Goal: Information Seeking & Learning: Learn about a topic

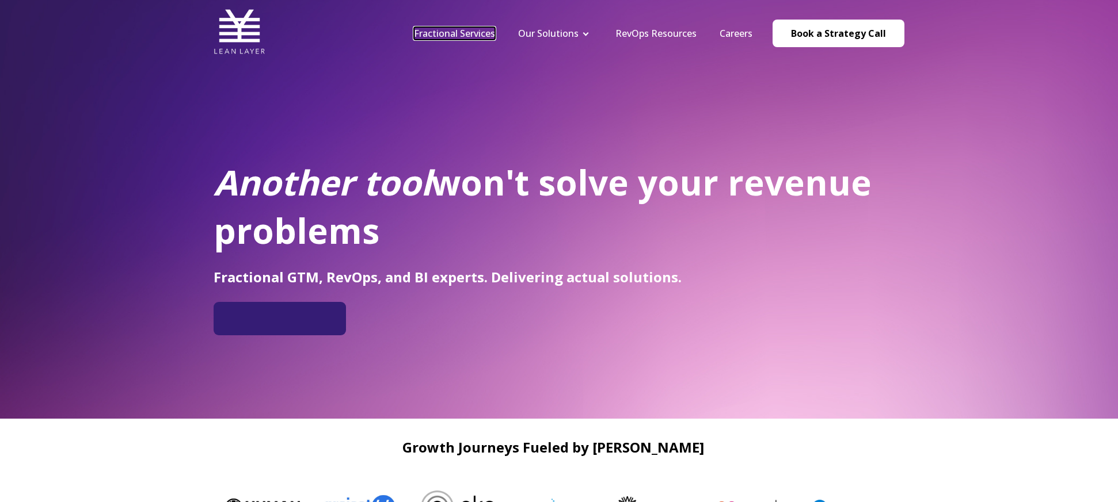
click at [439, 31] on link "Fractional Services" at bounding box center [454, 33] width 81 height 13
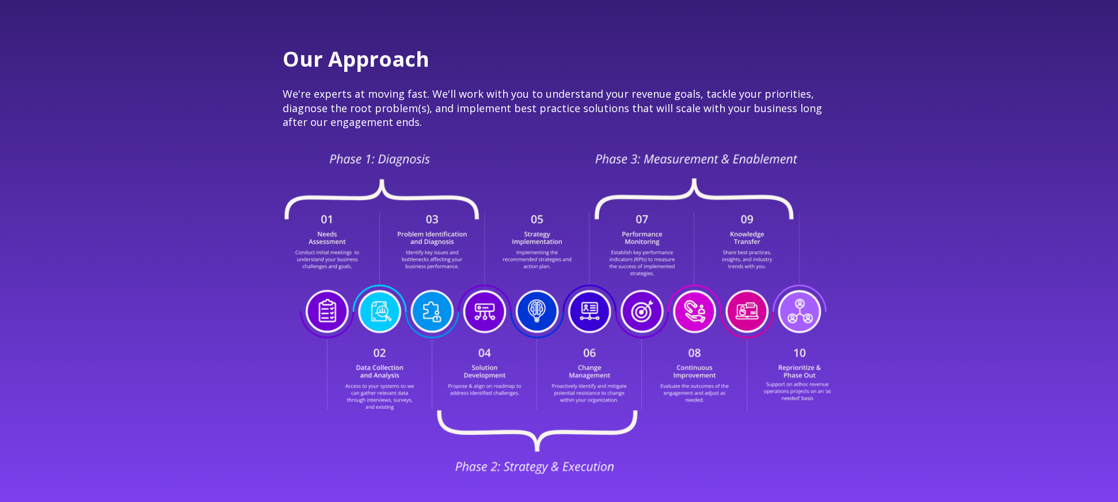
scroll to position [2342, 0]
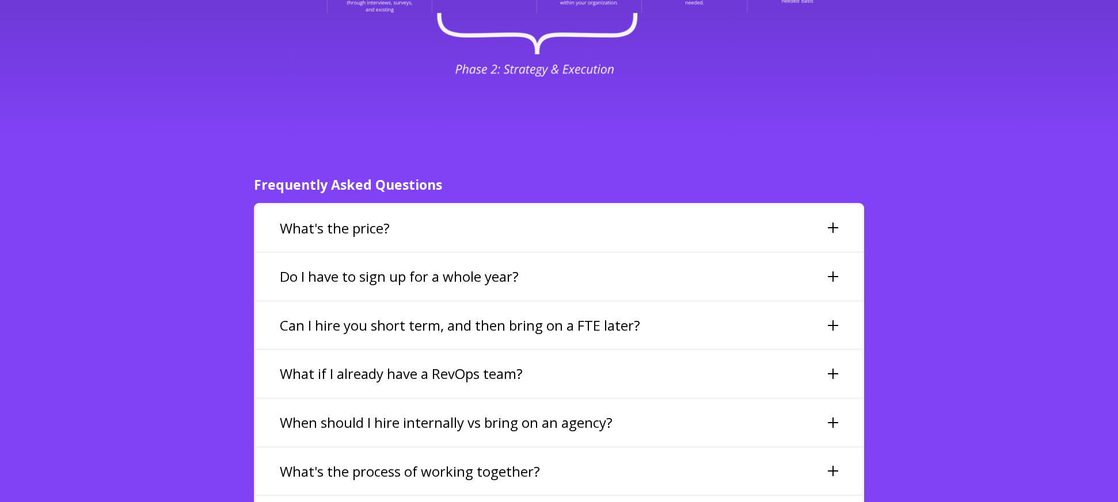
click at [300, 219] on h3 "What's the price?" at bounding box center [335, 229] width 110 height 20
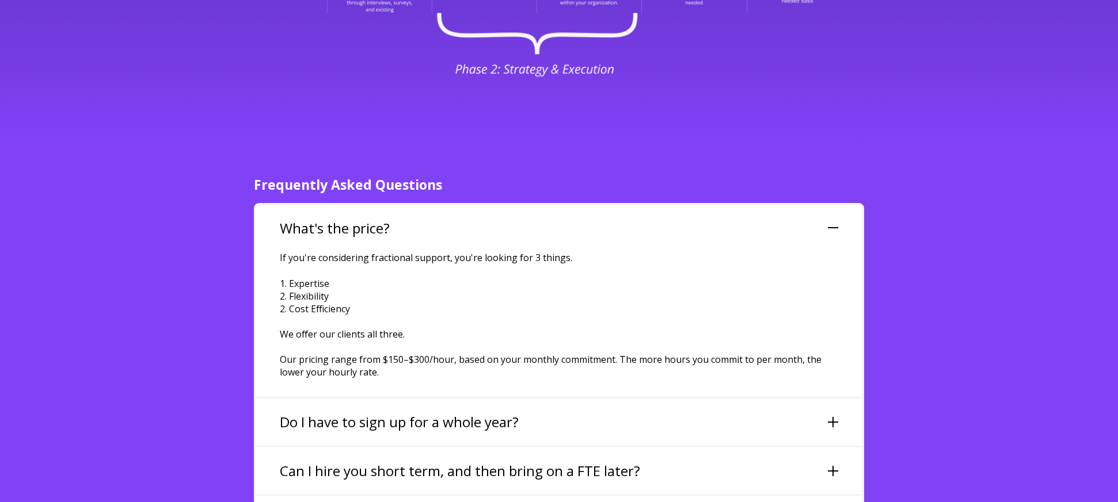
click at [300, 219] on h3 "What's the price?" at bounding box center [335, 229] width 110 height 20
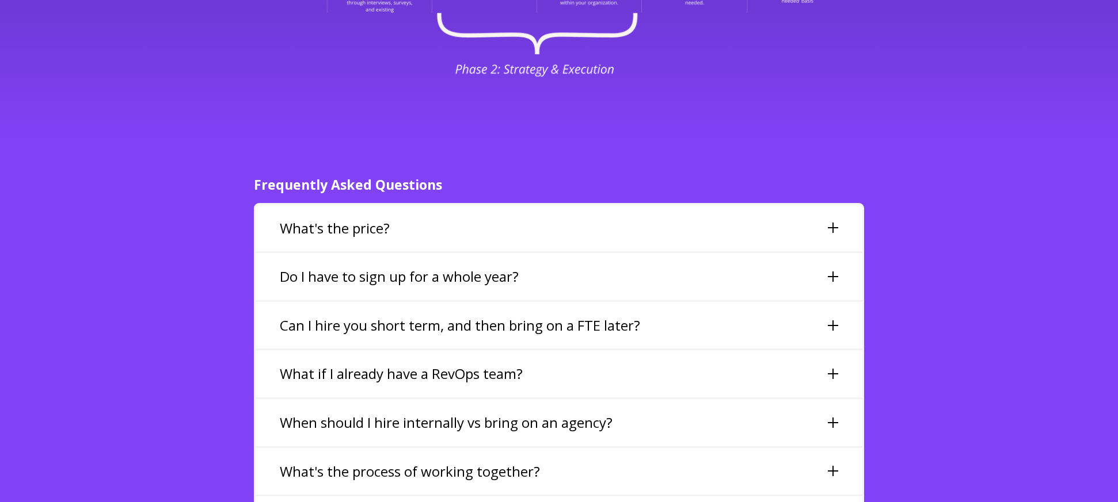
click at [408, 267] on h3 "Do I have to sign up for a whole year?" at bounding box center [399, 277] width 239 height 20
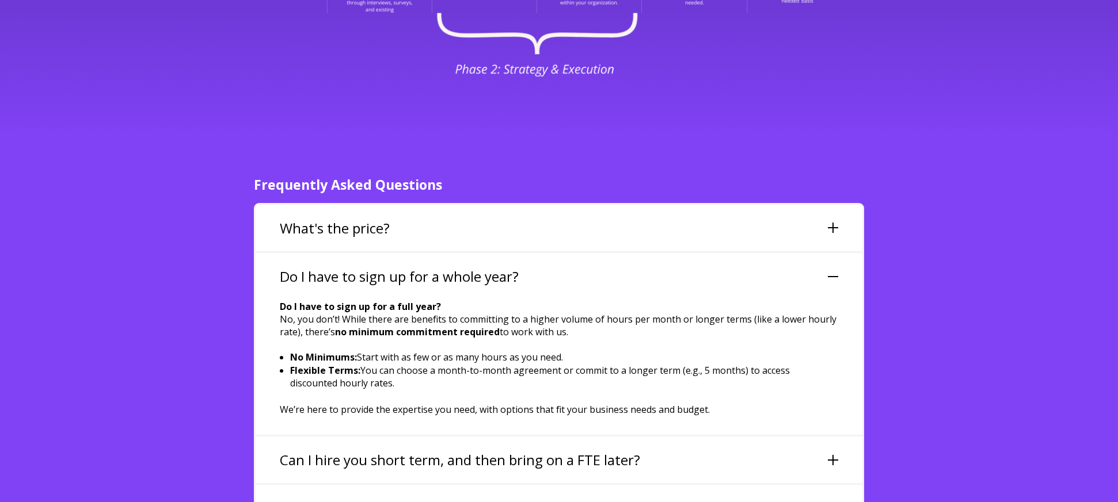
click at [408, 267] on h3 "Do I have to sign up for a whole year?" at bounding box center [399, 277] width 239 height 20
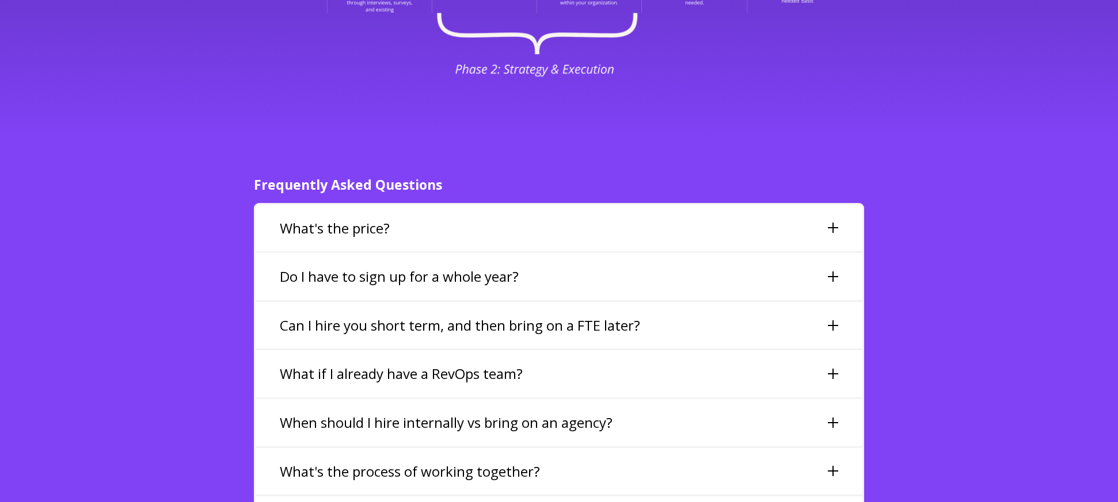
click at [438, 316] on h3 "Can I hire you short term, and then bring on a FTE later?" at bounding box center [460, 326] width 360 height 20
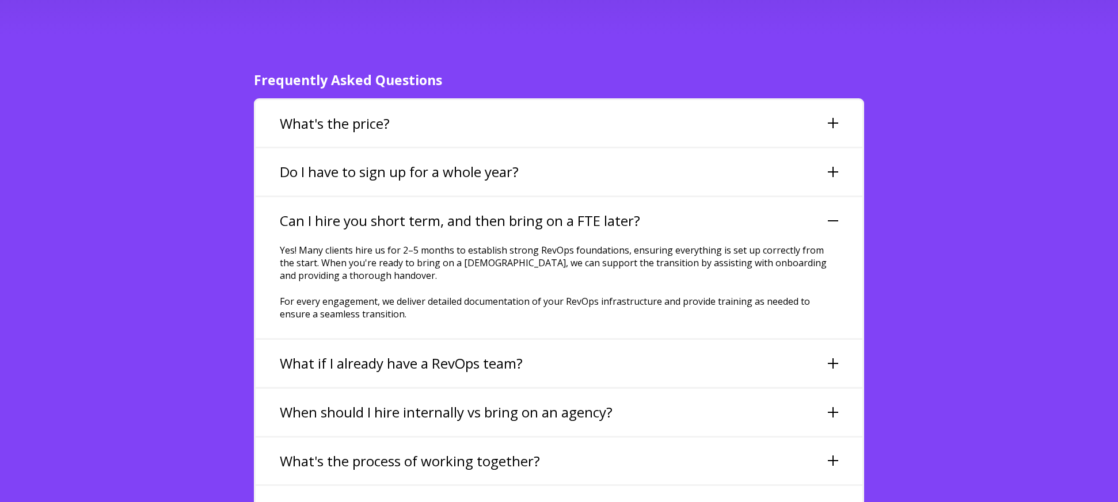
scroll to position [2499, 0]
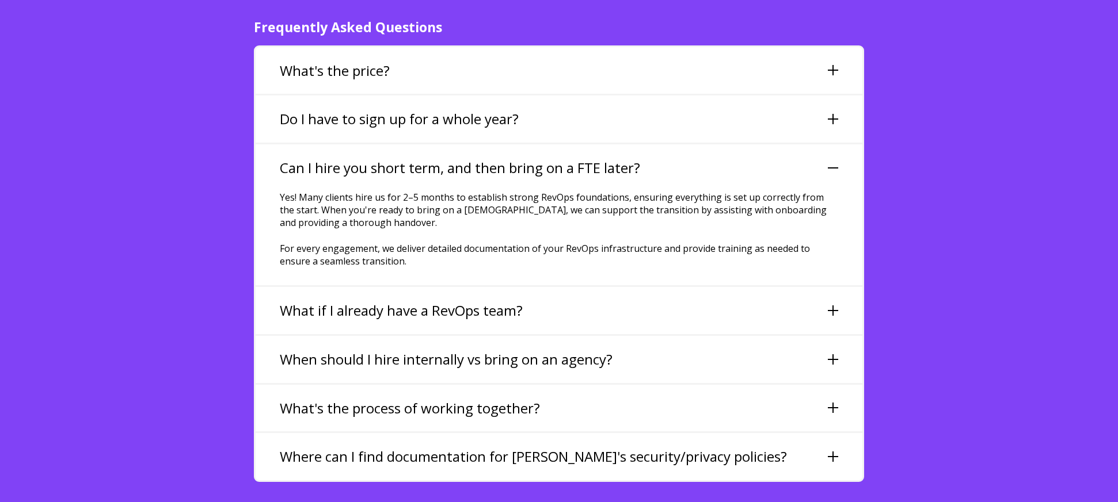
click at [439, 301] on h3 "What if I already have a RevOps team?" at bounding box center [401, 311] width 243 height 20
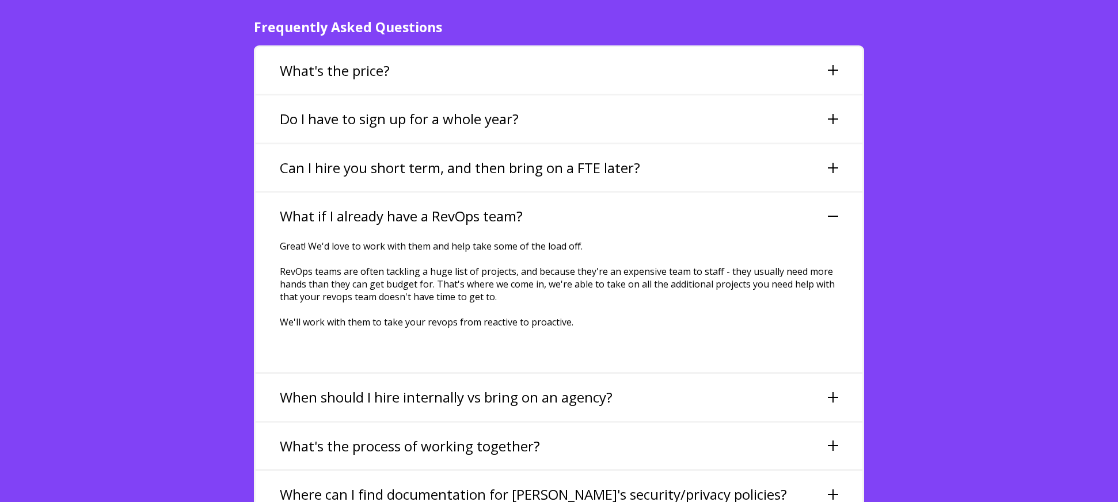
click at [655, 374] on div "When should I hire internally vs bring on an agency?" at bounding box center [559, 397] width 607 height 47
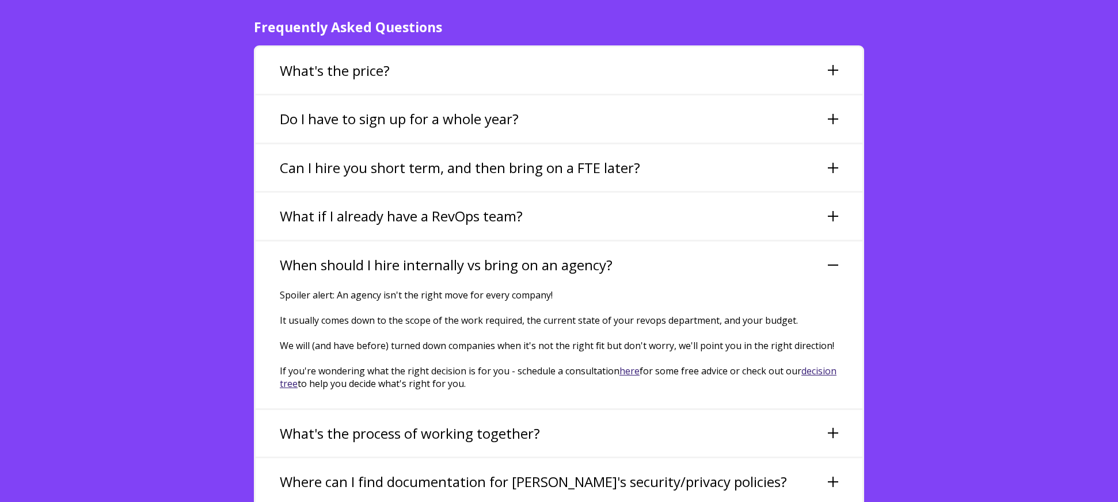
scroll to position [2502, 0]
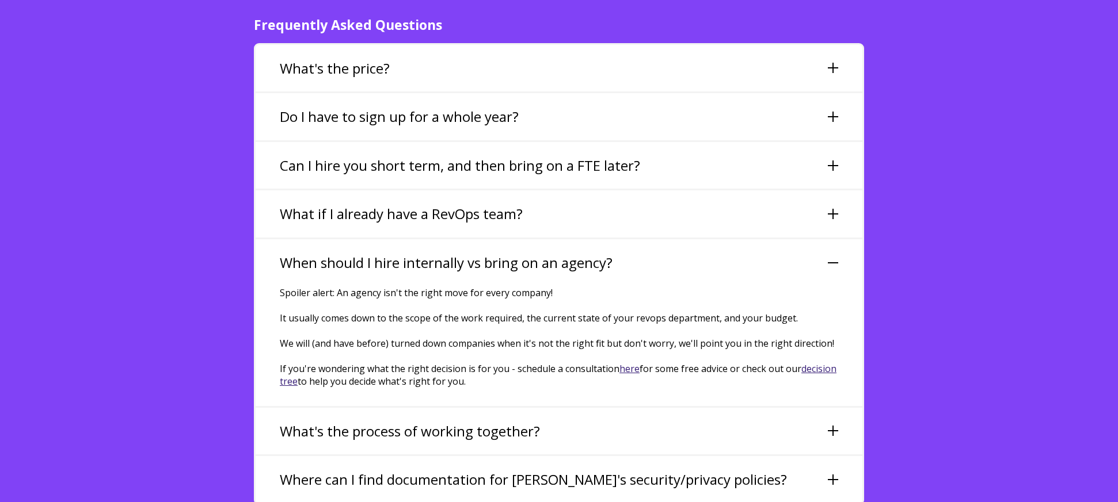
click at [623, 408] on div "What's the process of working together?" at bounding box center [559, 431] width 607 height 47
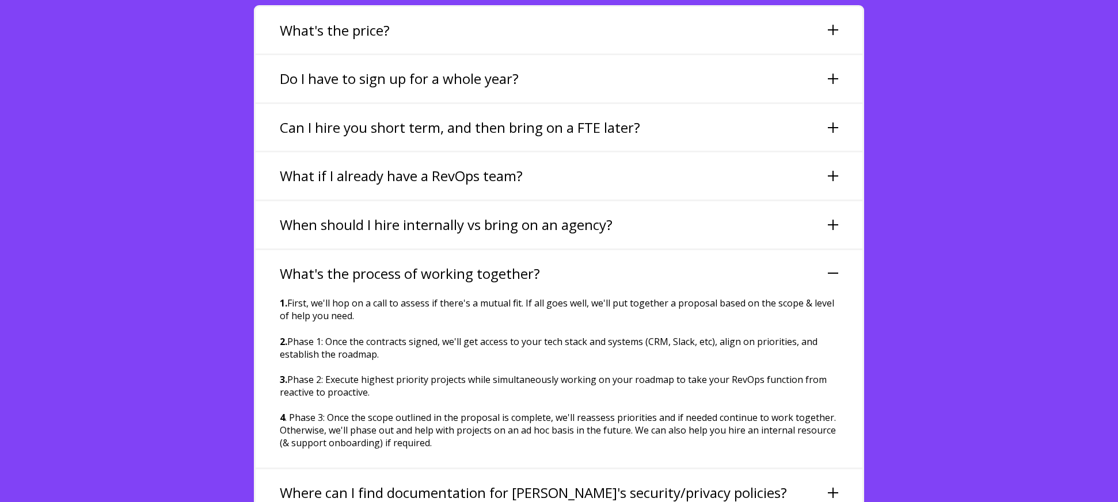
scroll to position [2587, 0]
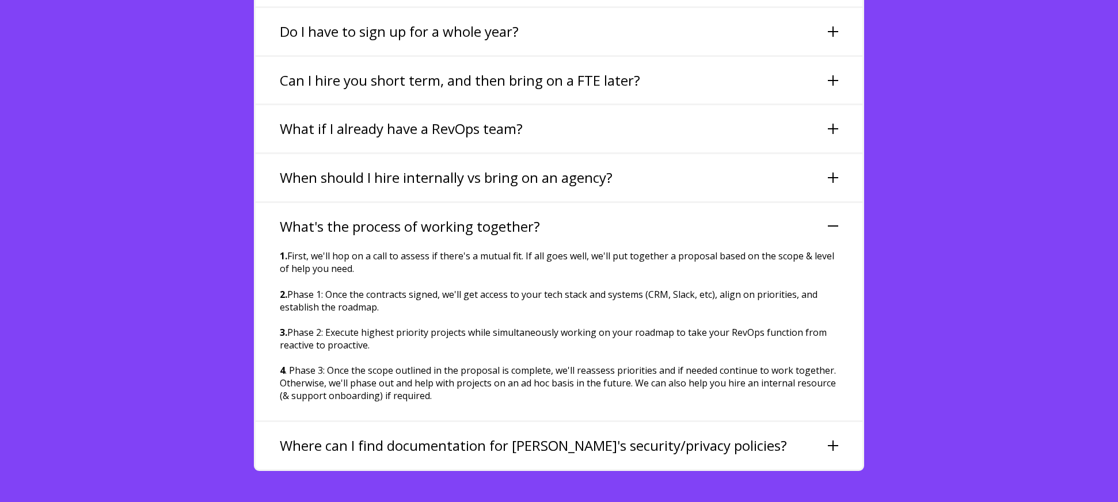
click at [510, 436] on h3 "Where can I find documentation for Lean Layer's security/privacy policies?" at bounding box center [533, 446] width 507 height 20
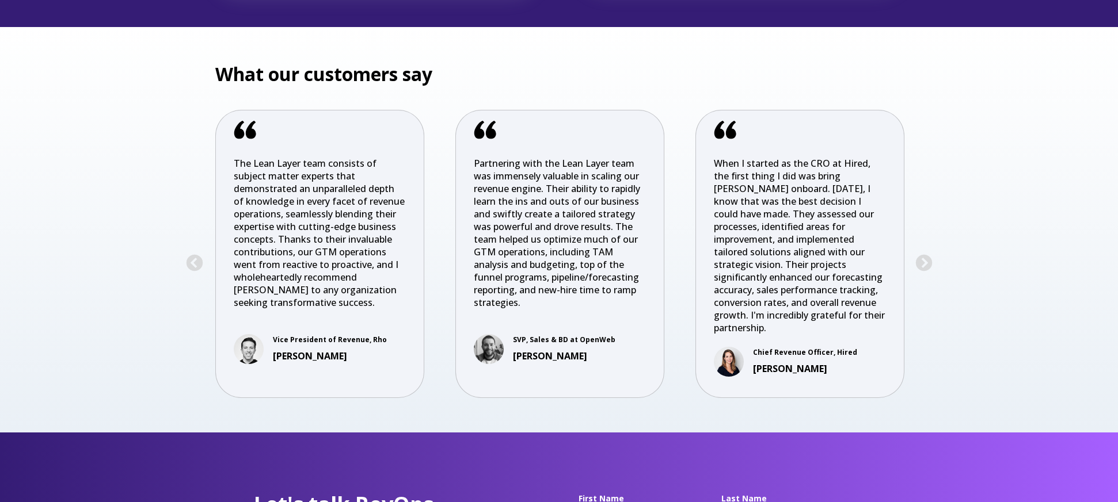
scroll to position [3745, 0]
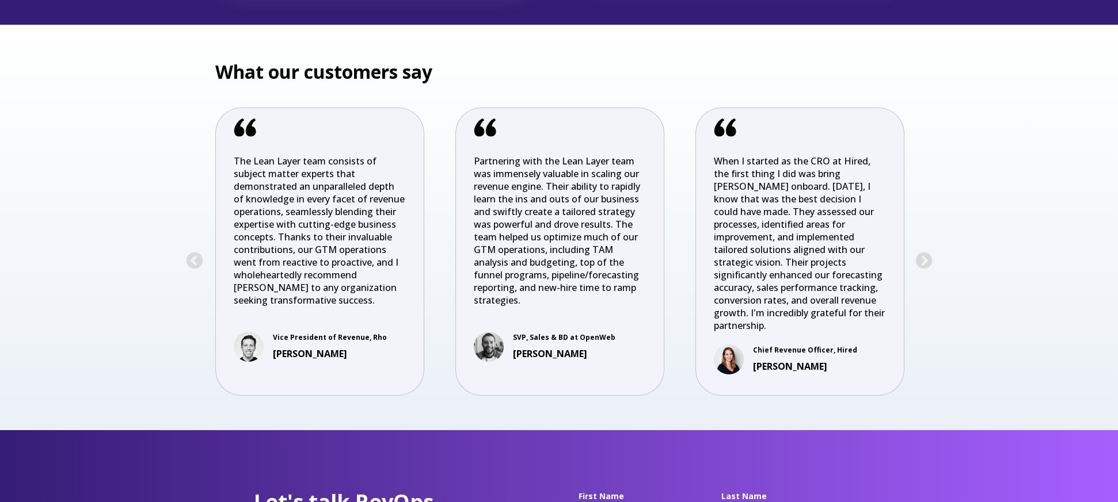
click at [844, 212] on p "When I started as the CRO at Hired, the first thing I did was bring [PERSON_NAM…" at bounding box center [800, 243] width 172 height 177
click at [919, 252] on button "Next" at bounding box center [924, 261] width 18 height 18
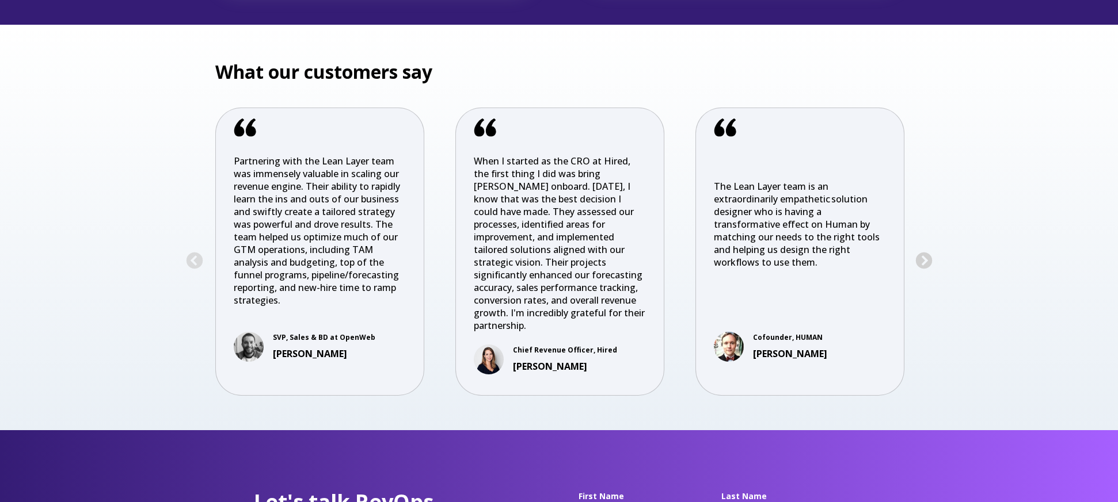
click at [920, 252] on button "Next" at bounding box center [924, 261] width 18 height 18
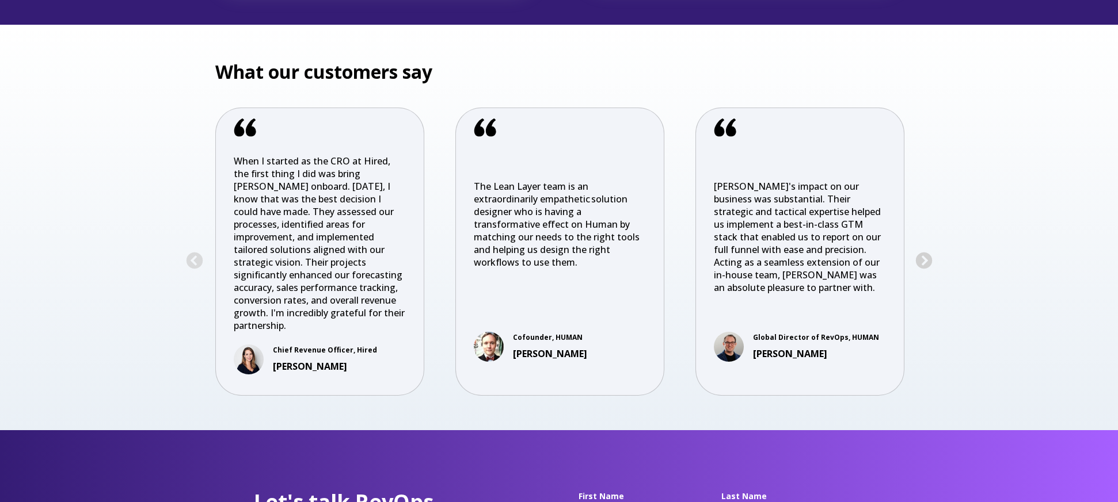
click at [927, 252] on button "Next" at bounding box center [924, 261] width 18 height 18
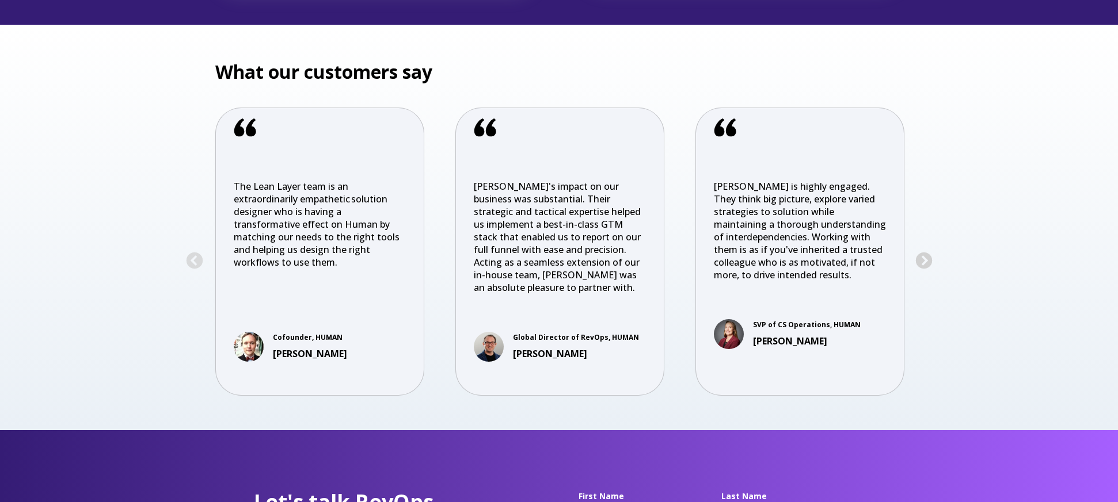
click at [927, 252] on button "Next" at bounding box center [924, 261] width 18 height 18
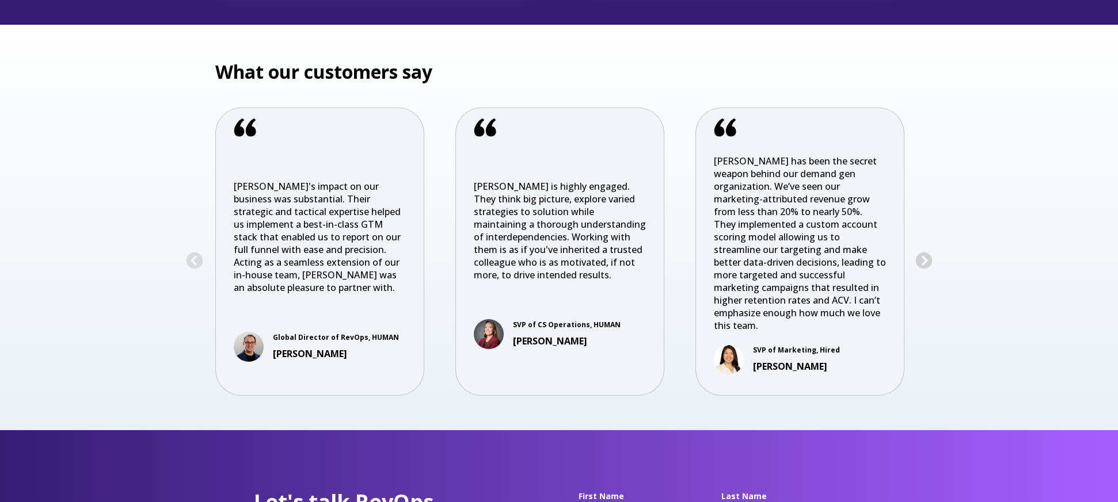
click at [927, 252] on button "Next" at bounding box center [924, 261] width 18 height 18
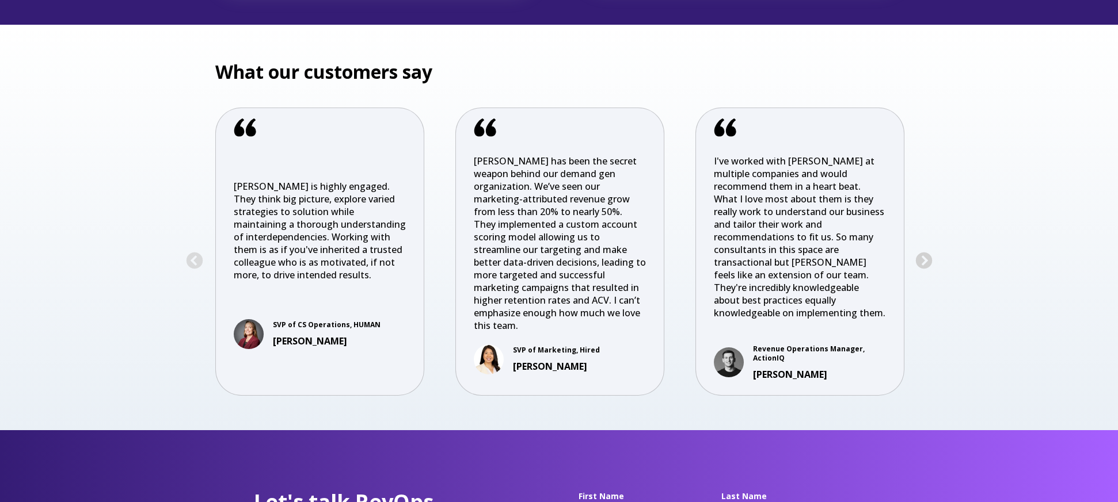
click at [927, 252] on button "Next" at bounding box center [924, 261] width 18 height 18
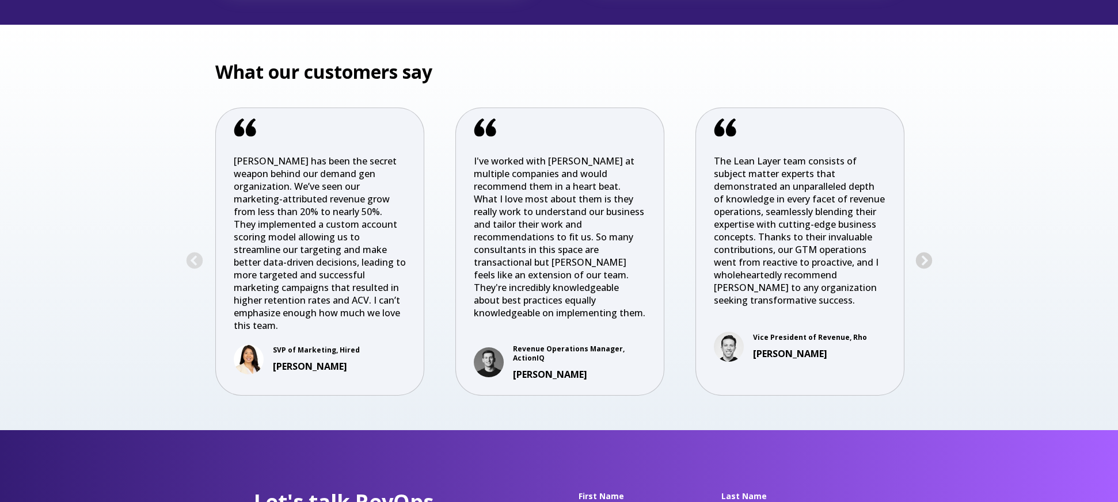
click at [927, 252] on button "Next" at bounding box center [924, 261] width 18 height 18
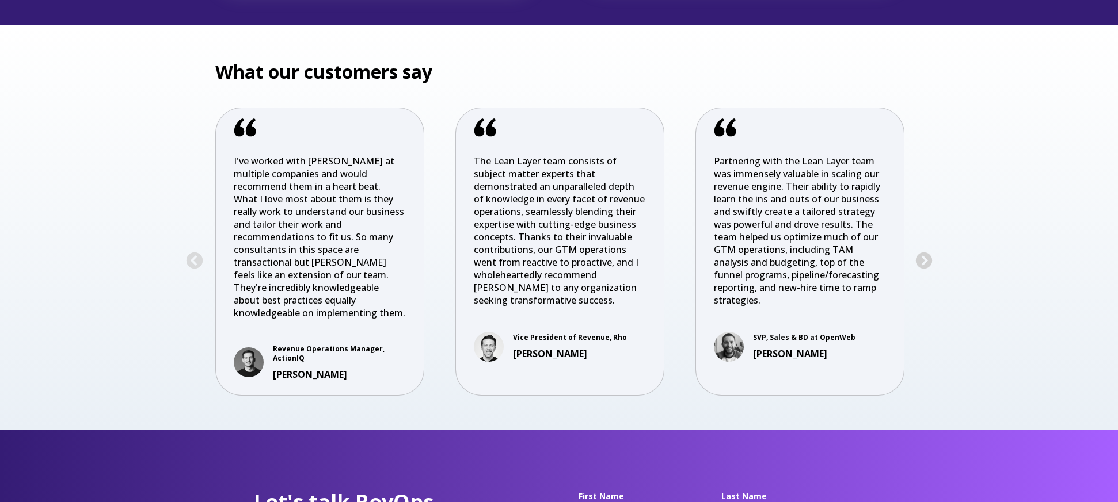
click at [927, 252] on button "Next" at bounding box center [924, 261] width 18 height 18
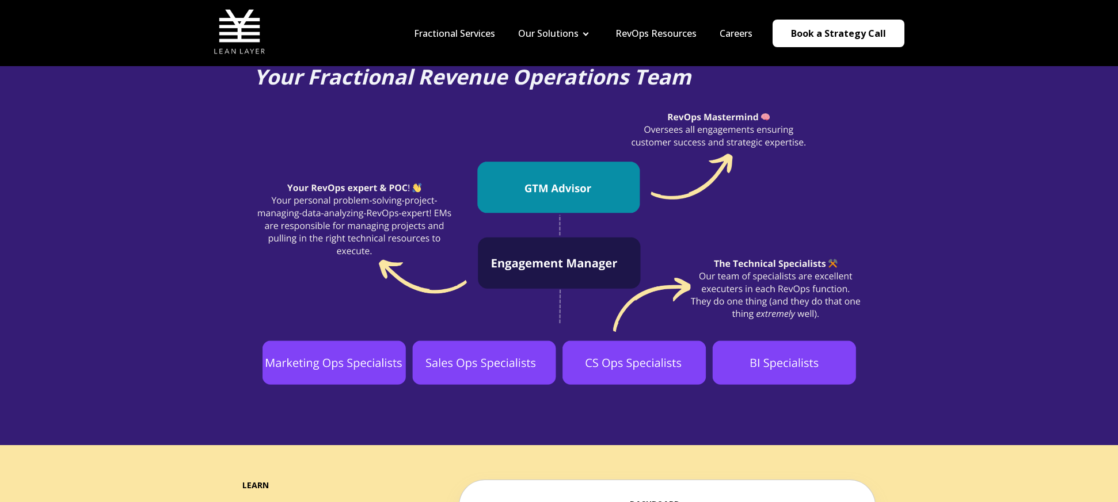
scroll to position [0, 0]
